Goal: Obtain resource: Obtain resource

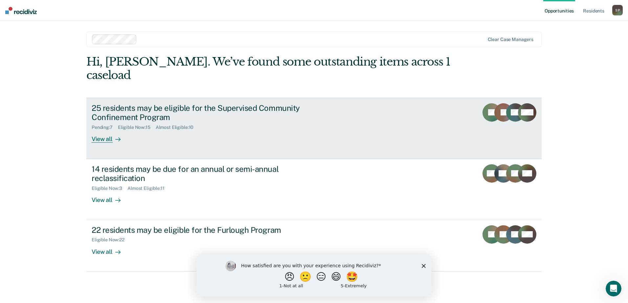
click at [115, 136] on div at bounding box center [117, 140] width 8 height 8
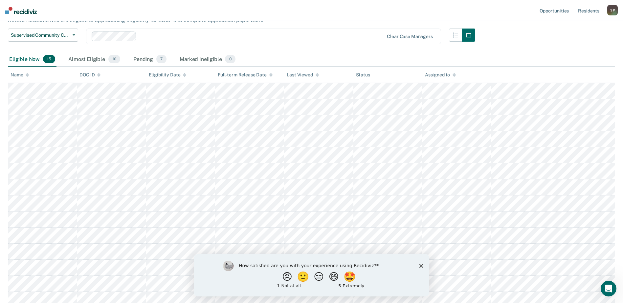
scroll to position [99, 0]
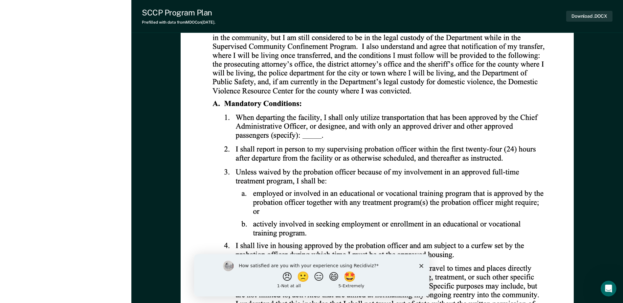
scroll to position [3641, 0]
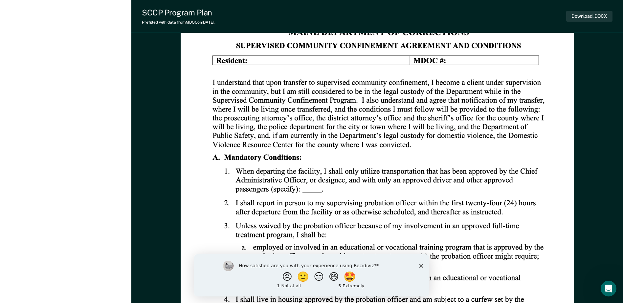
click at [421, 266] on polygon "Close survey" at bounding box center [421, 266] width 4 height 4
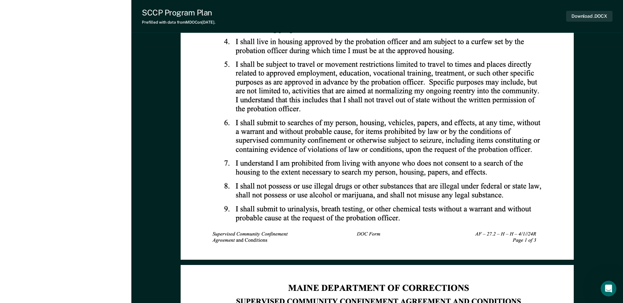
scroll to position [3892, 0]
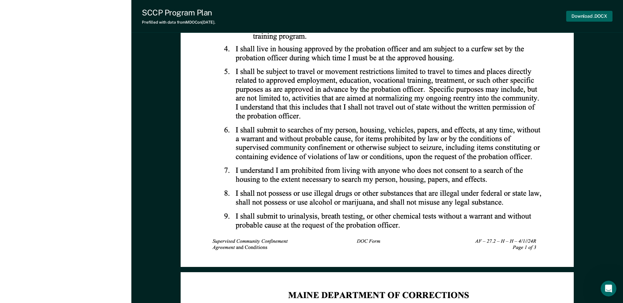
click at [597, 15] on button "Download .DOCX" at bounding box center [589, 16] width 46 height 11
